Goal: Find specific page/section: Find specific page/section

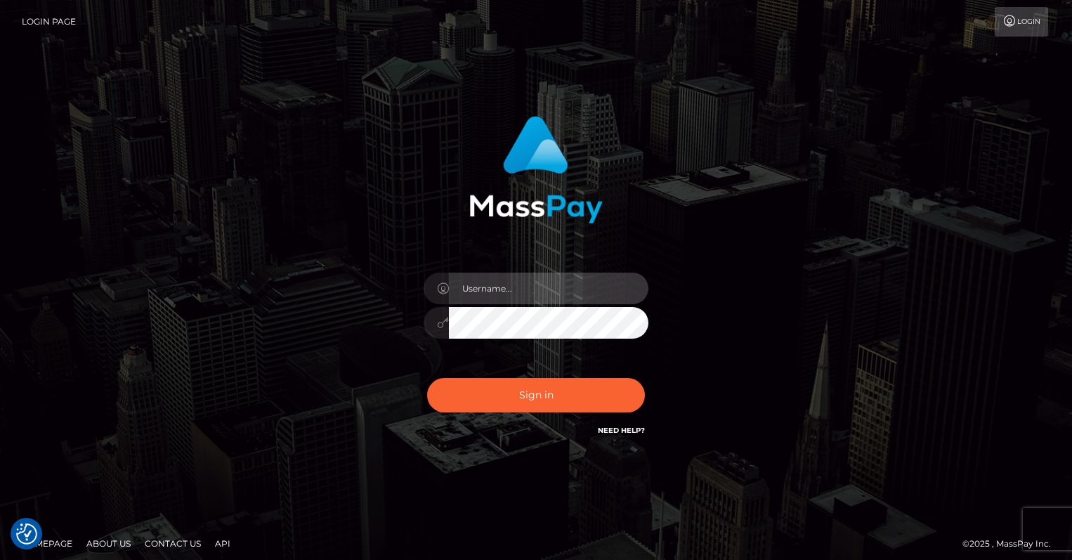
click at [521, 290] on input "text" at bounding box center [549, 289] width 200 height 32
type input "oli.fanvue"
click at [526, 287] on input "text" at bounding box center [549, 289] width 200 height 32
type input "oli.fanvue"
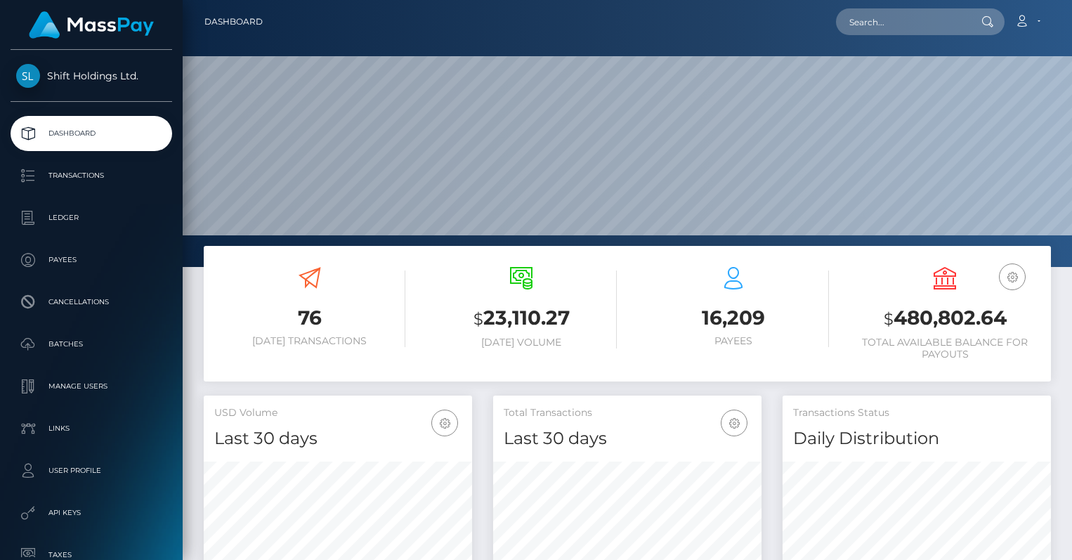
scroll to position [249, 268]
click at [880, 22] on input "text" at bounding box center [902, 21] width 132 height 27
paste input "[EMAIL_ADDRESS][DOMAIN_NAME]"
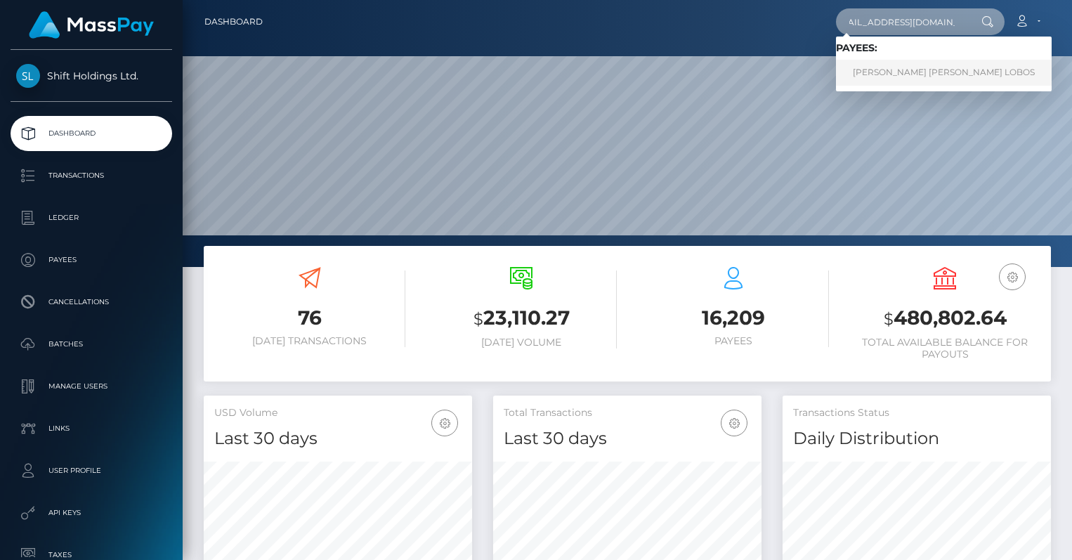
type input "[EMAIL_ADDRESS][DOMAIN_NAME]"
click at [899, 72] on link "ALEN IGNACIO CORDERO LOBOS" at bounding box center [944, 73] width 216 height 26
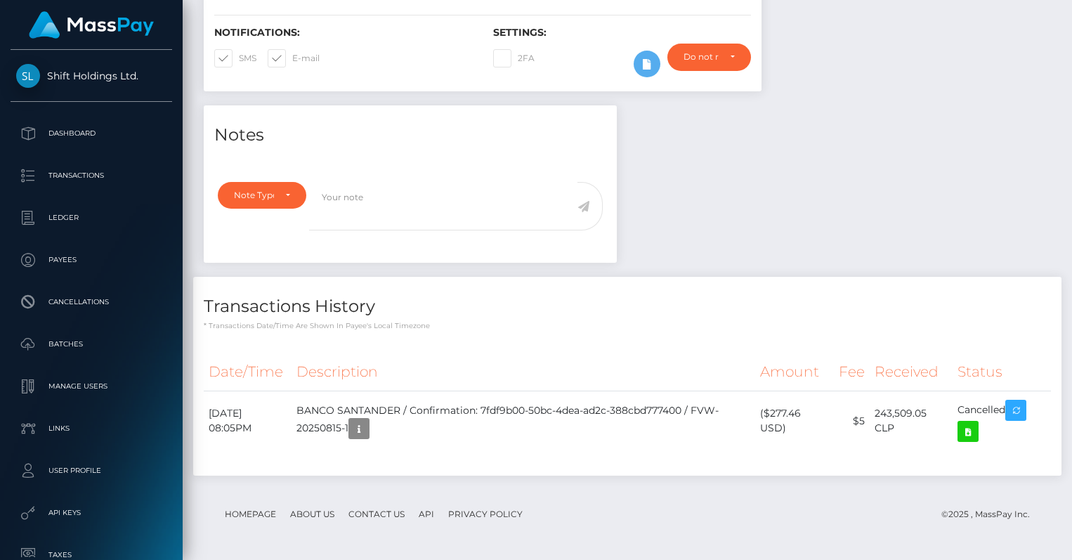
scroll to position [169, 268]
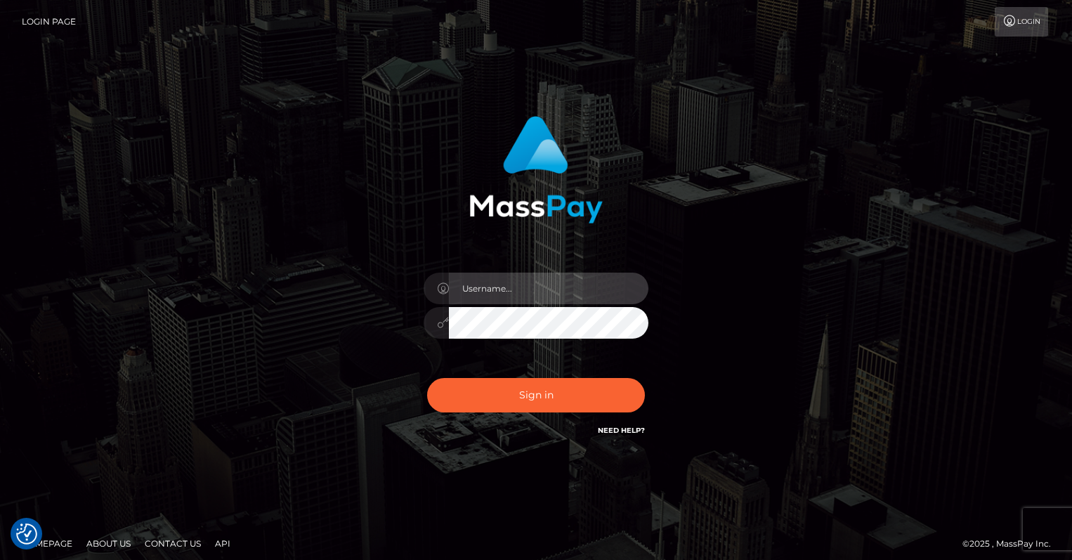
click at [531, 293] on input "text" at bounding box center [549, 289] width 200 height 32
type input "oli.fanvue"
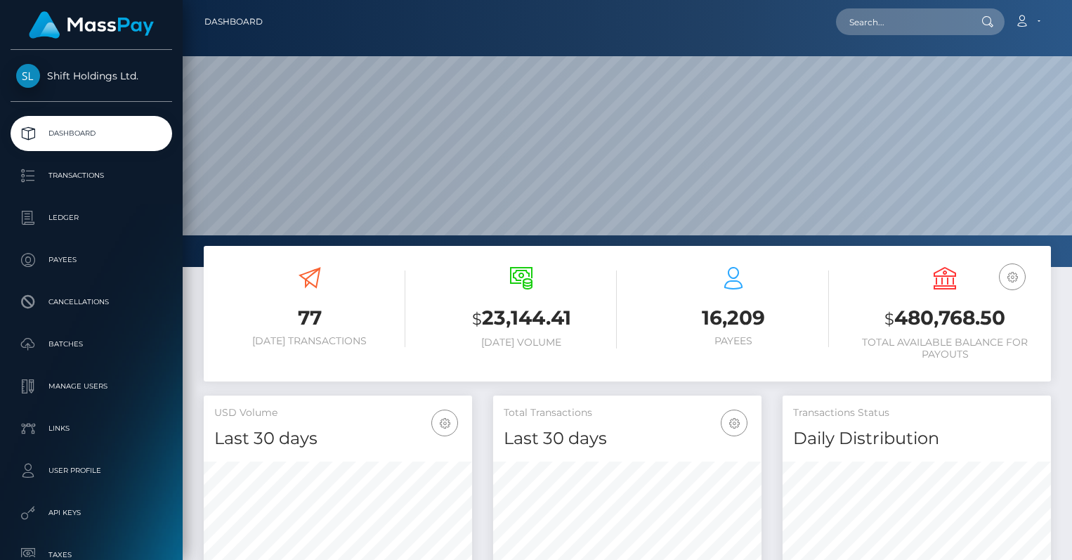
scroll to position [249, 268]
click at [880, 27] on input "text" at bounding box center [902, 21] width 132 height 27
paste input "lucyvamp2023@gmail.com"
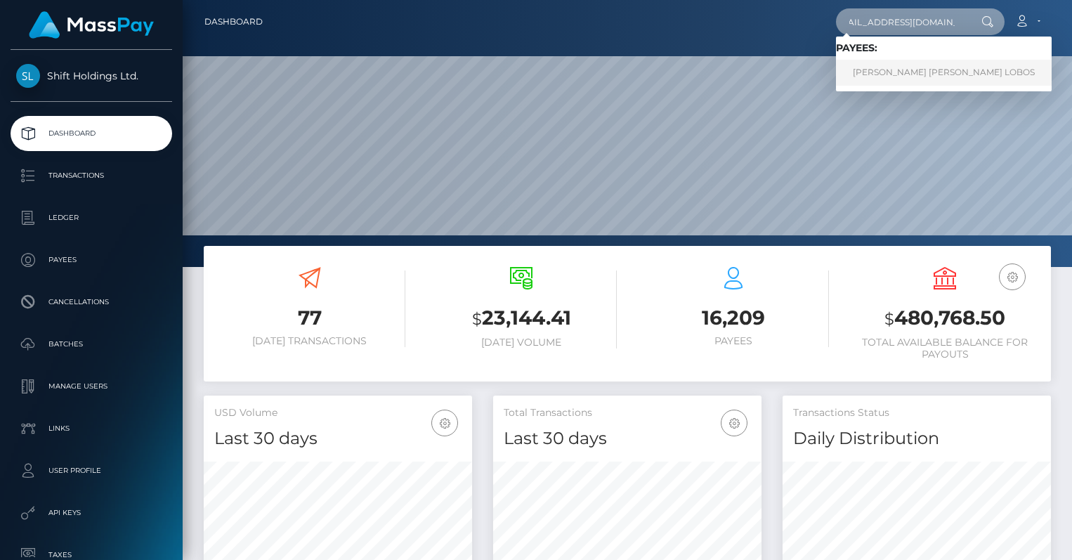
type input "lucyvamp2023@gmail.com"
click at [899, 75] on link "ALEN IGNACIO CORDERO LOBOS" at bounding box center [944, 73] width 216 height 26
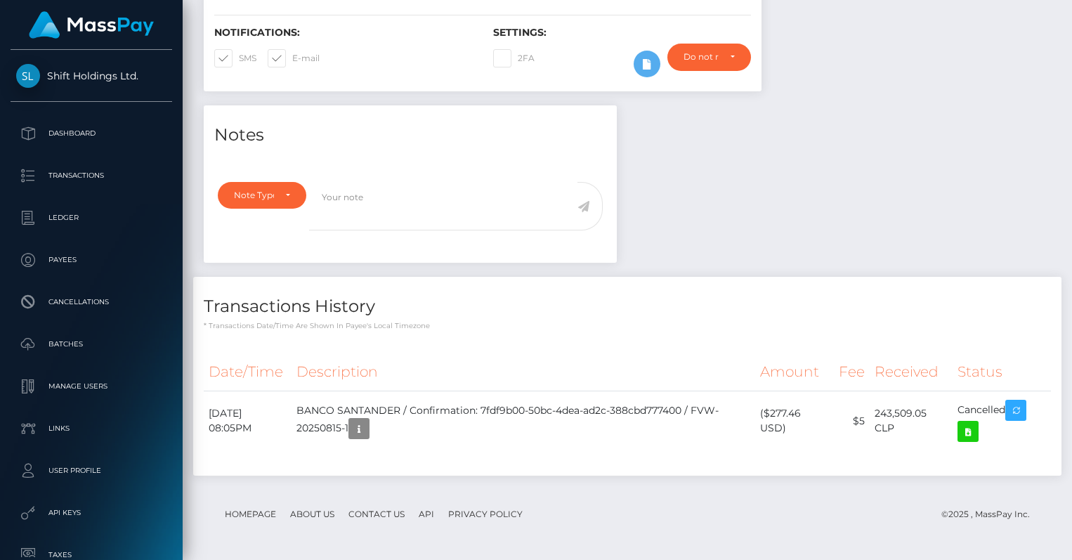
scroll to position [169, 268]
click at [975, 431] on icon at bounding box center [968, 432] width 17 height 18
